Goal: Task Accomplishment & Management: Manage account settings

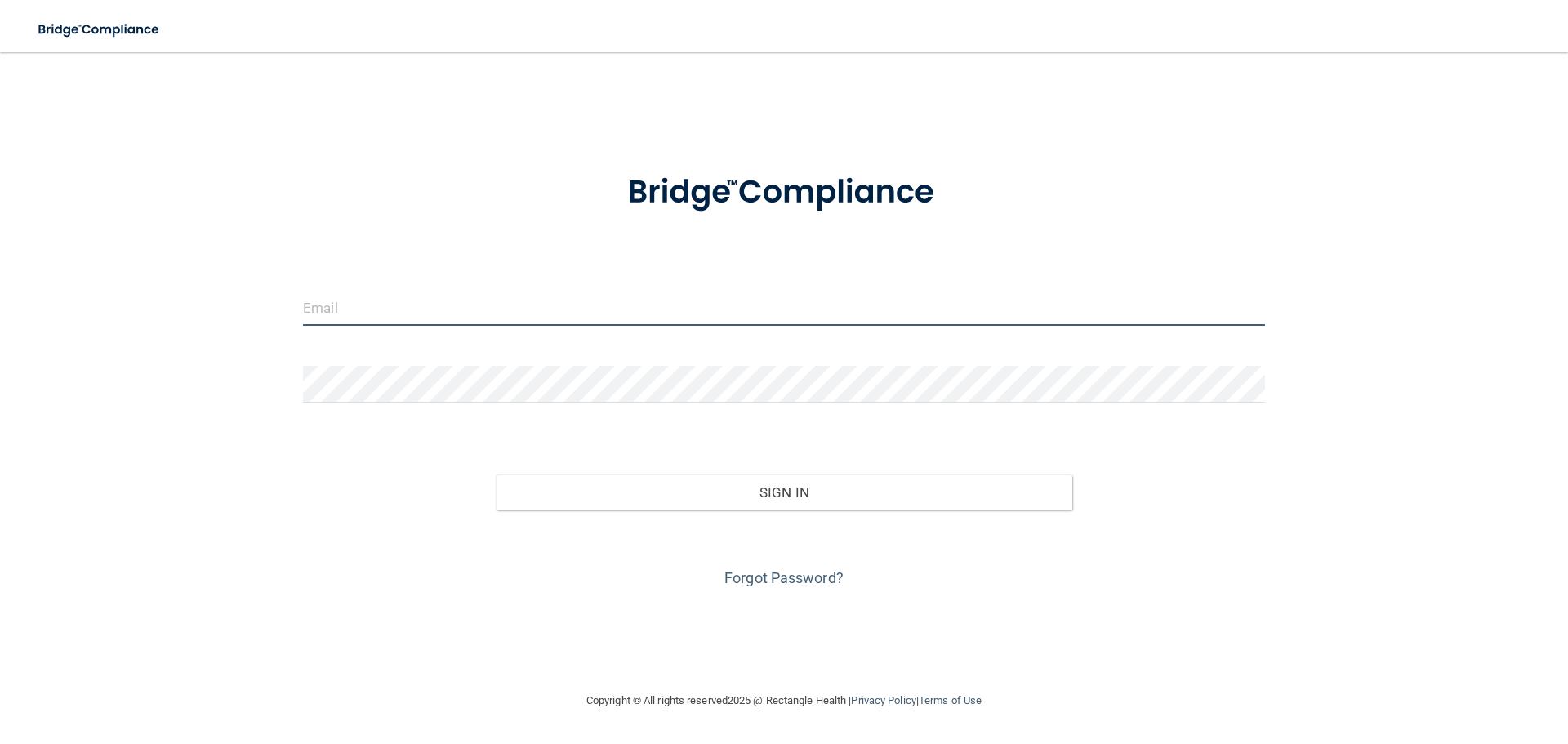
click at [338, 296] on input "email" at bounding box center [784, 307] width 962 height 37
click at [341, 301] on input "email" at bounding box center [784, 307] width 962 height 37
type input "adkinshooddmd@yahoo.com"
click at [520, 311] on input "adkinshooddmd@yahoo.com" at bounding box center [784, 307] width 962 height 37
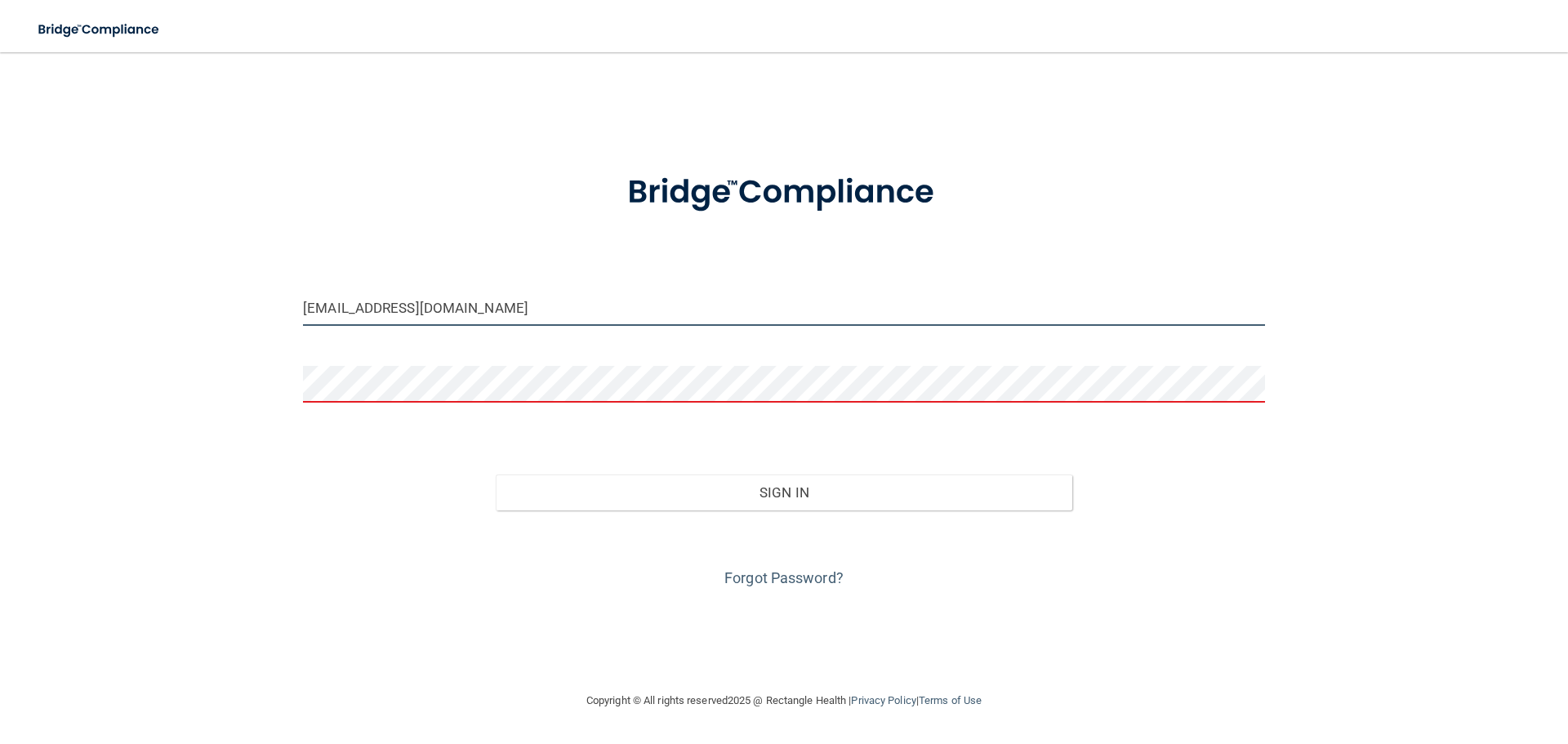
click at [520, 311] on input "adkinshooddmd@yahoo.com" at bounding box center [784, 307] width 962 height 37
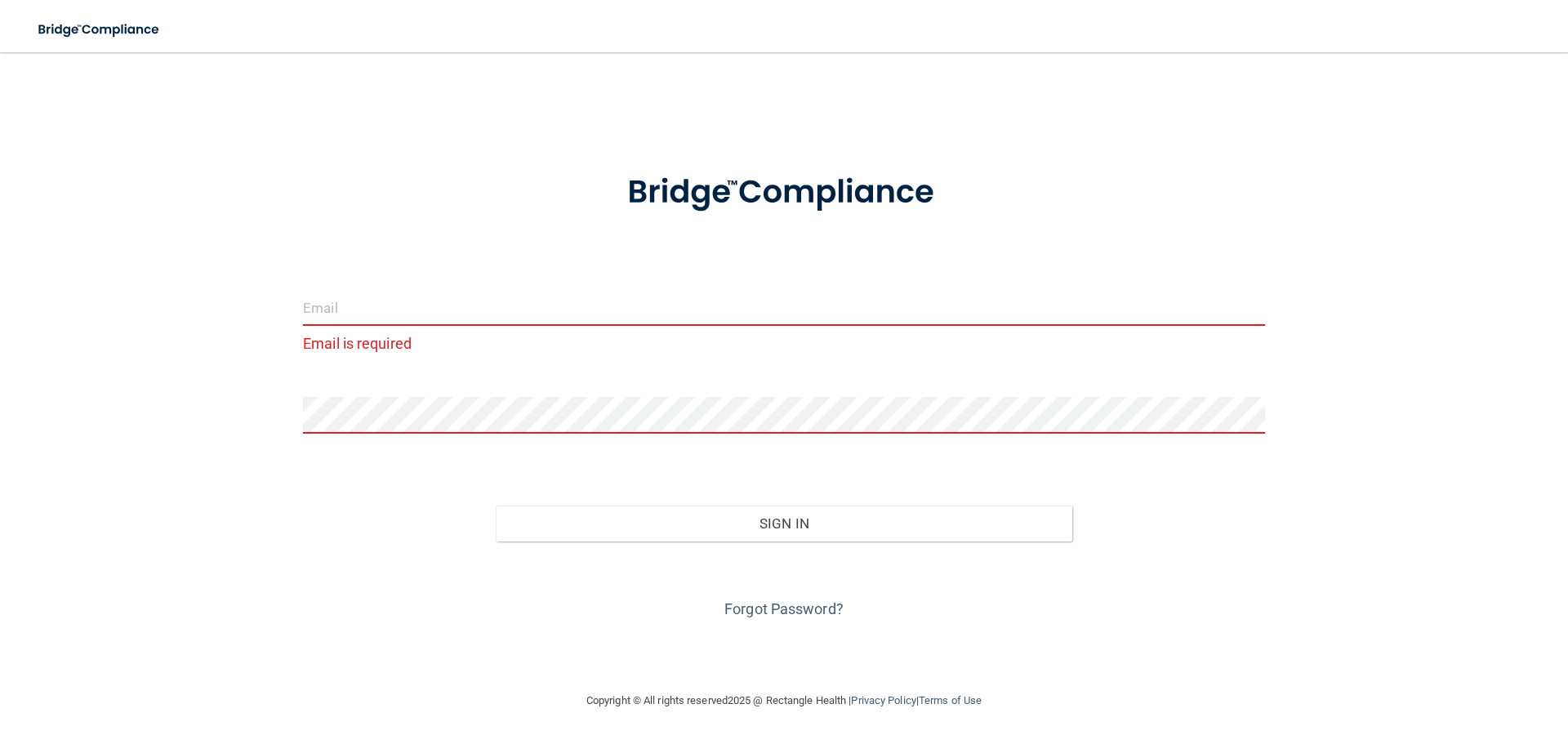
click at [329, 313] on input "email" at bounding box center [784, 307] width 962 height 37
type input "adkinshooddmd@yahoo.com"
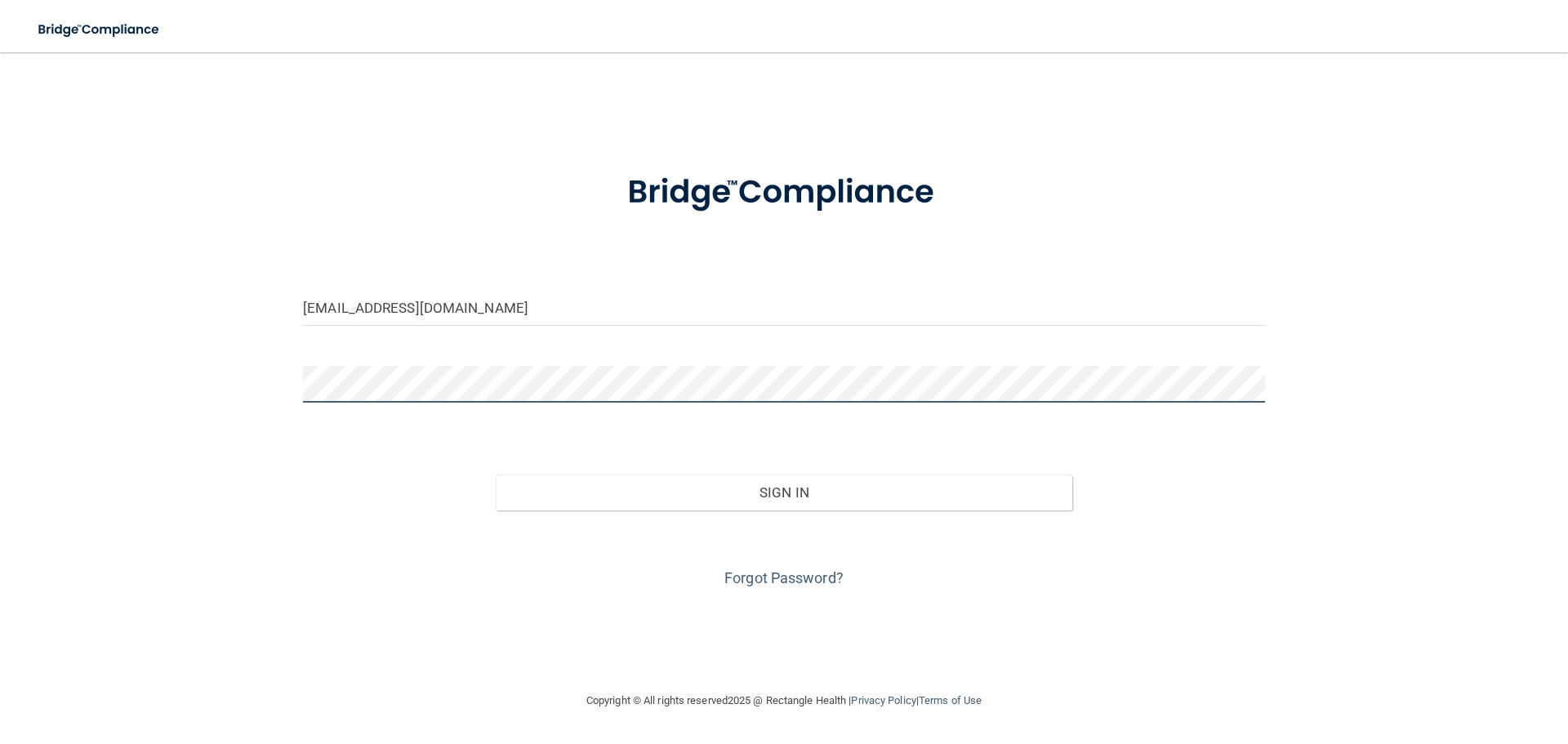
click at [496, 474] on button "Sign In" at bounding box center [784, 492] width 577 height 36
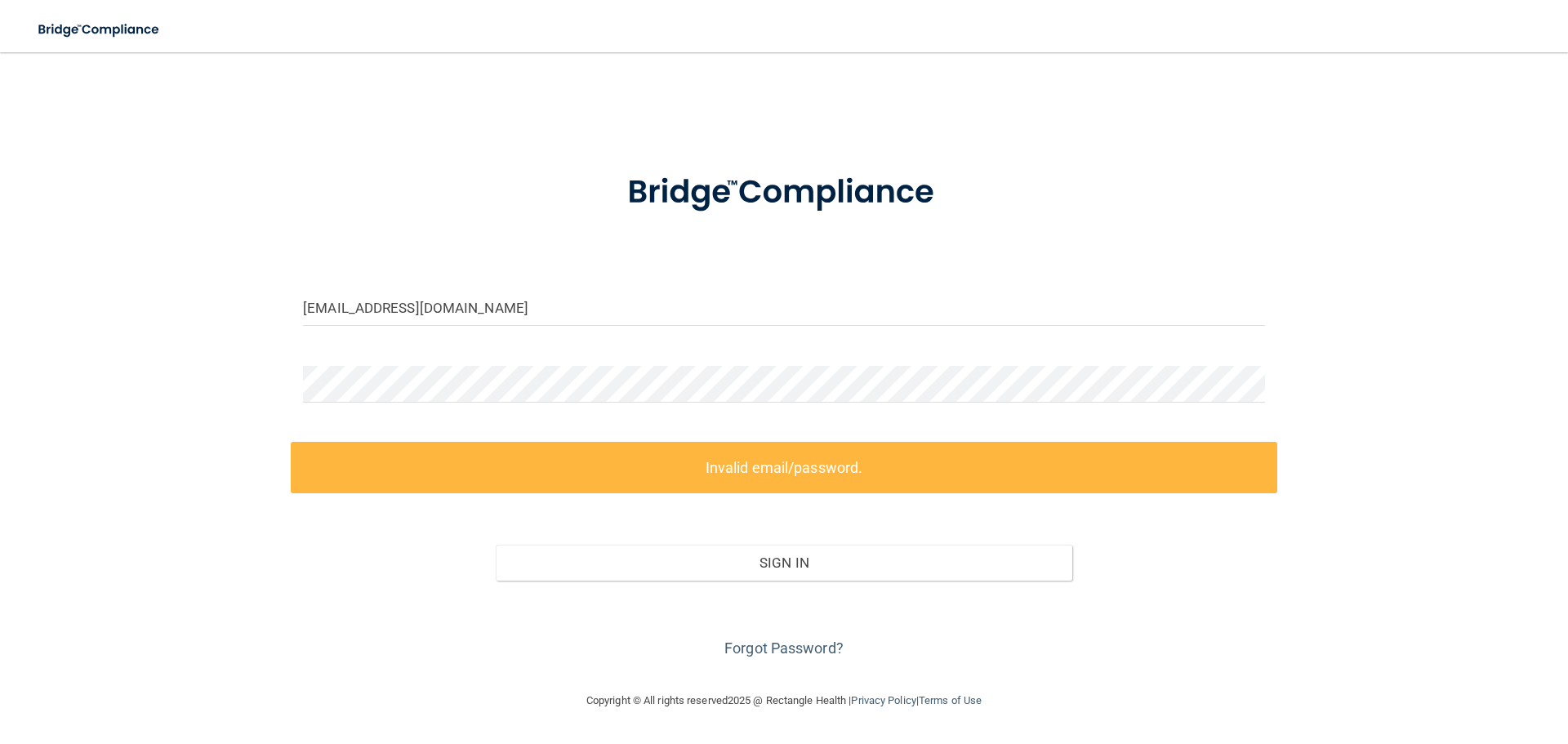
click at [439, 350] on form "adkinshooddmd@yahoo.com Invalid email/password. You don't have permission to ac…" at bounding box center [784, 406] width 962 height 511
click at [203, 378] on div "adkinshooddmd@yahoo.com Invalid email/password. You don't have permission to ac…" at bounding box center [784, 371] width 1503 height 606
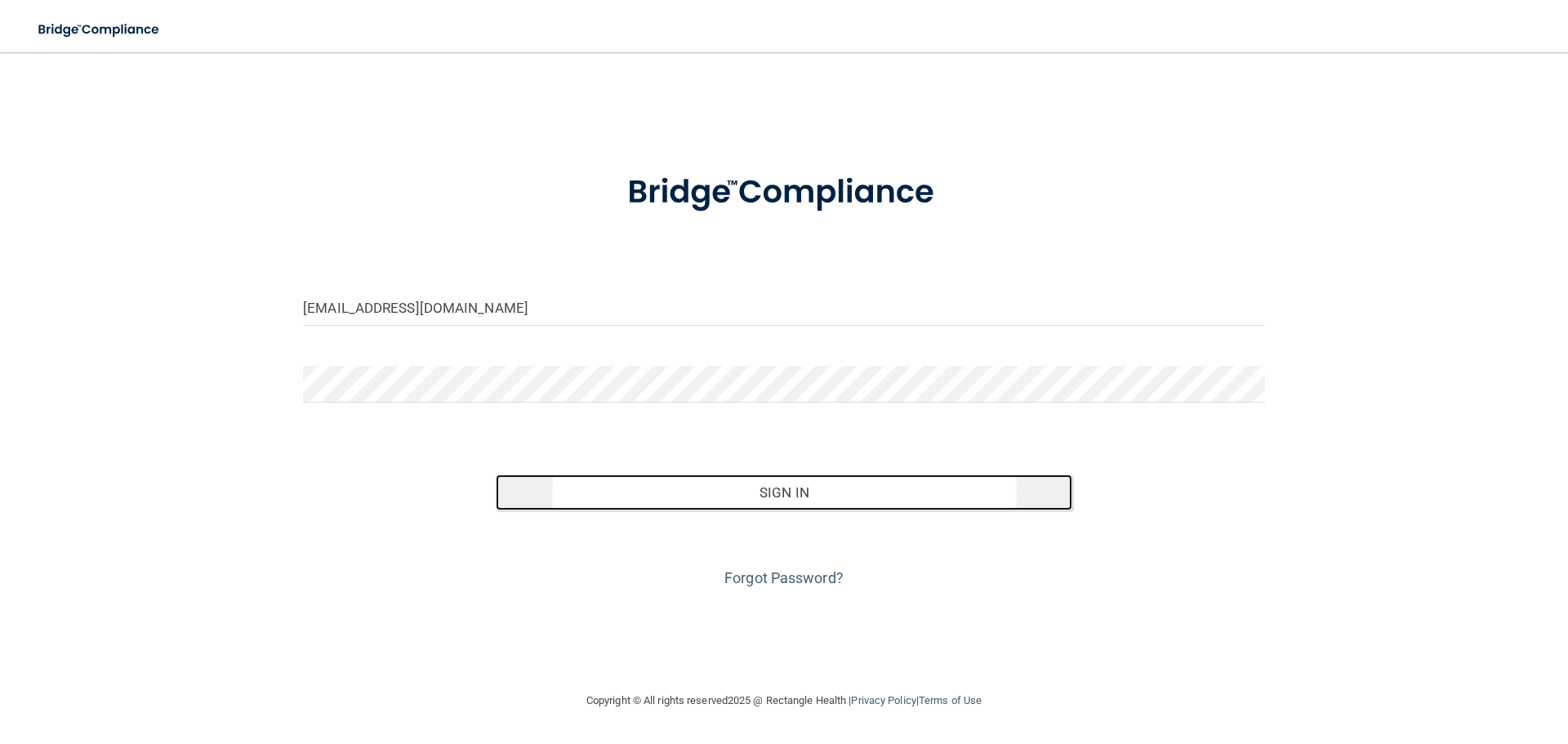
click at [791, 495] on button "Sign In" at bounding box center [784, 492] width 577 height 36
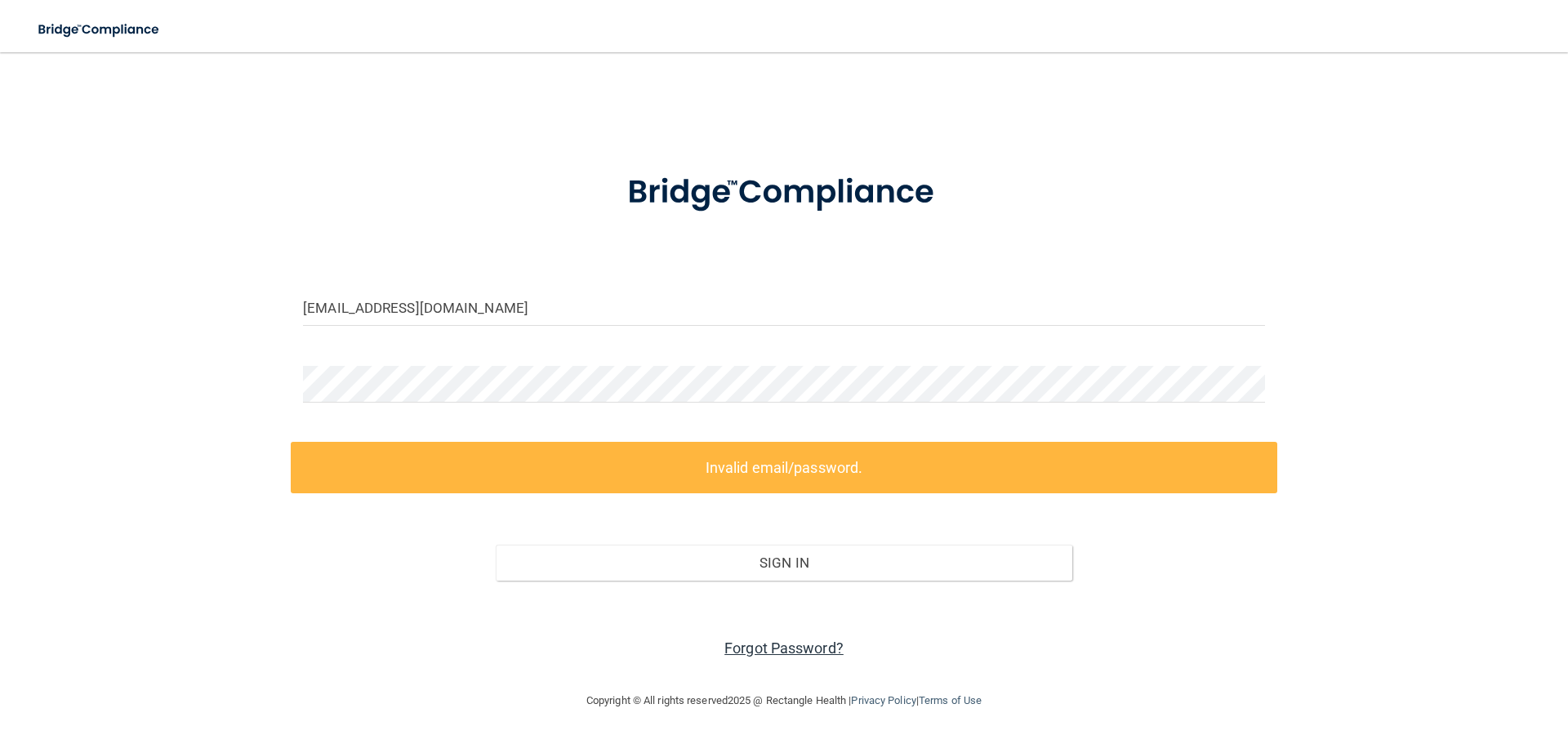
click at [827, 639] on link "Forgot Password?" at bounding box center [784, 648] width 119 height 17
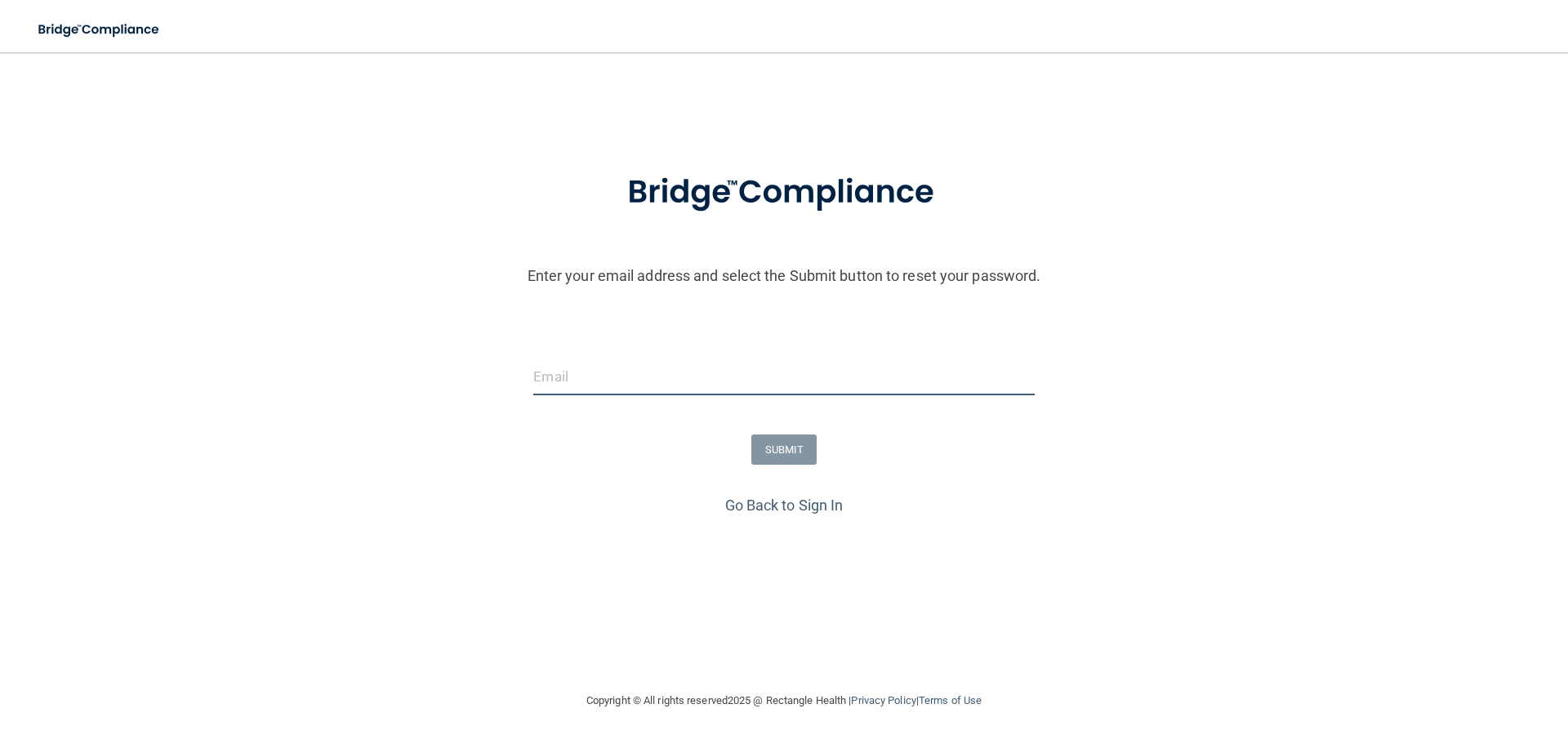
click at [548, 360] on input "email" at bounding box center [784, 376] width 501 height 37
type input "adkinshooddmd@yahoo.com"
click at [790, 450] on button "SUBMIT" at bounding box center [785, 449] width 66 height 30
